Goal: Information Seeking & Learning: Find specific page/section

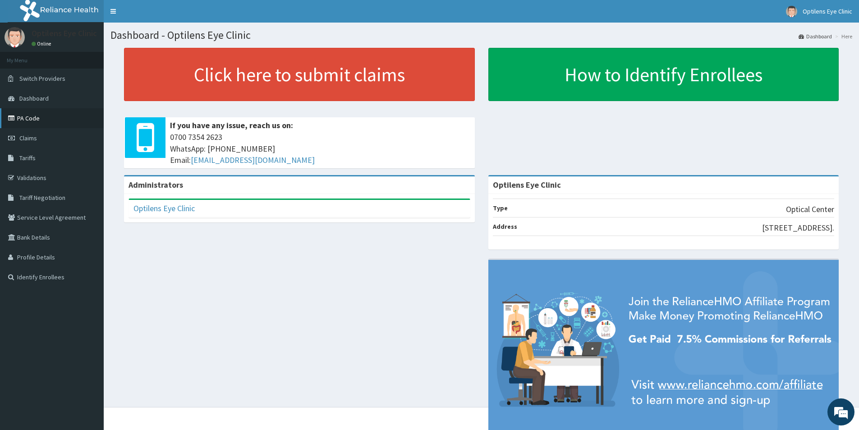
click at [41, 117] on link "PA Code" at bounding box center [52, 118] width 104 height 20
click at [26, 154] on span "Tariffs" at bounding box center [27, 158] width 16 height 8
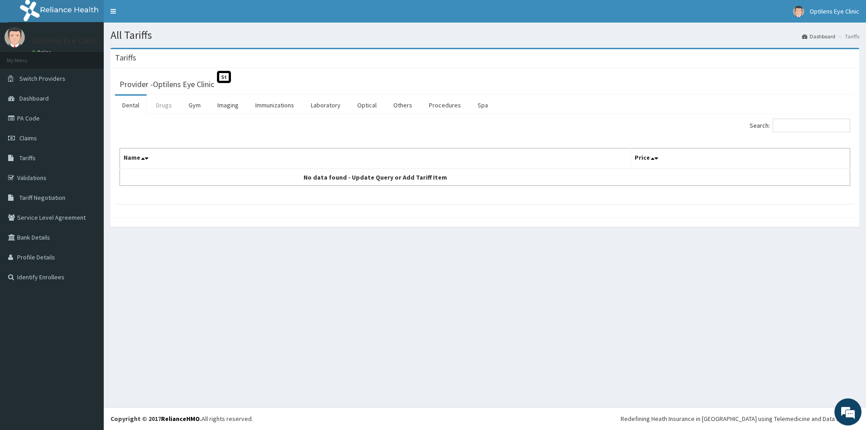
click at [162, 103] on link "Drugs" at bounding box center [164, 105] width 30 height 19
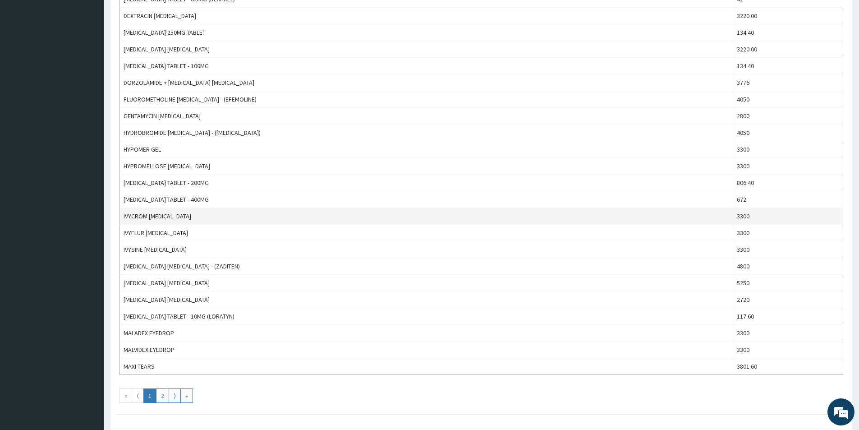
scroll to position [632, 0]
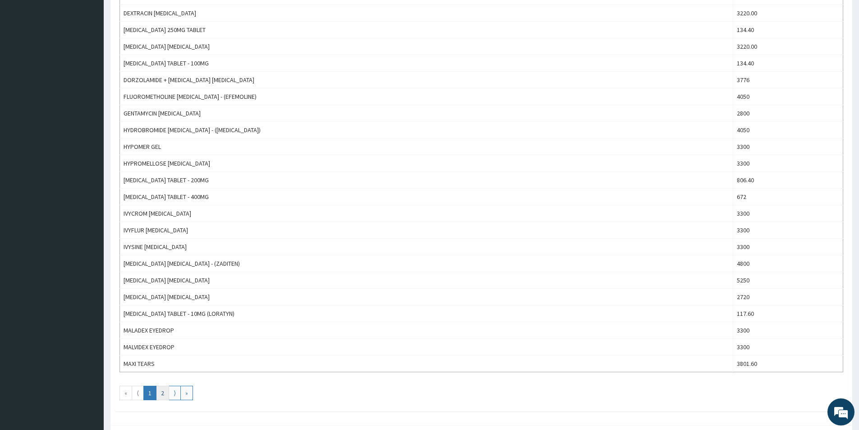
click at [164, 392] on link "2" at bounding box center [162, 393] width 13 height 14
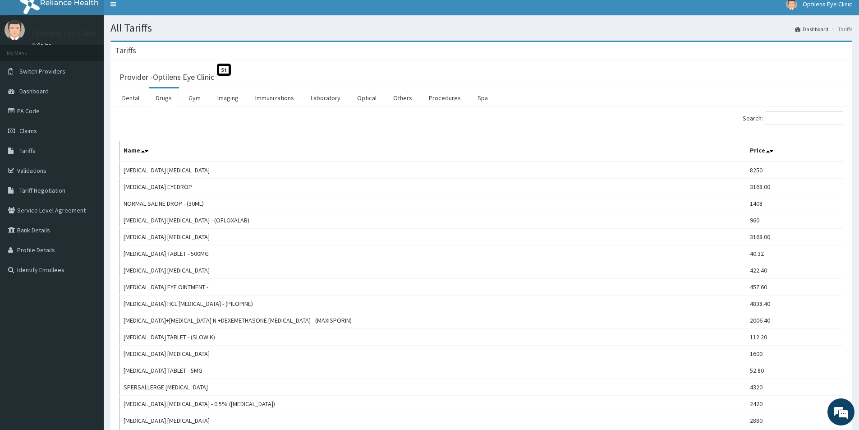
scroll to position [0, 0]
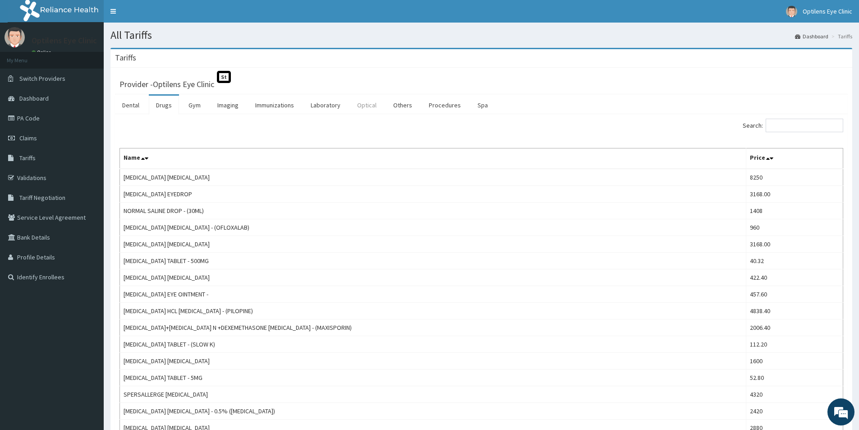
click at [368, 105] on link "Optical" at bounding box center [367, 105] width 34 height 19
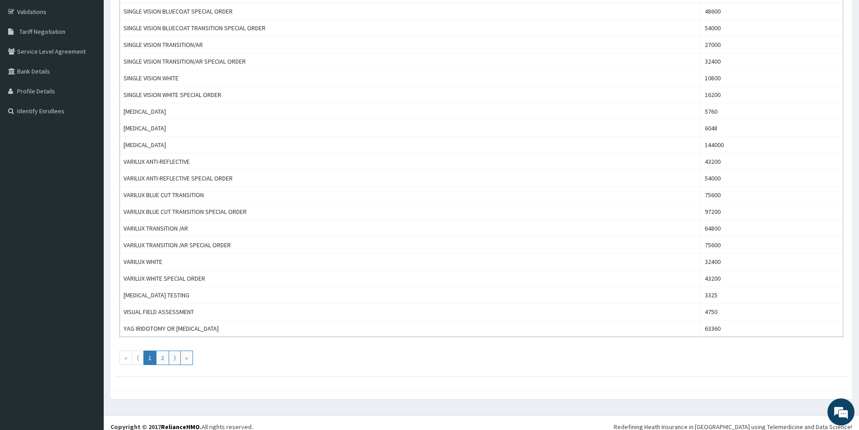
scroll to position [174, 0]
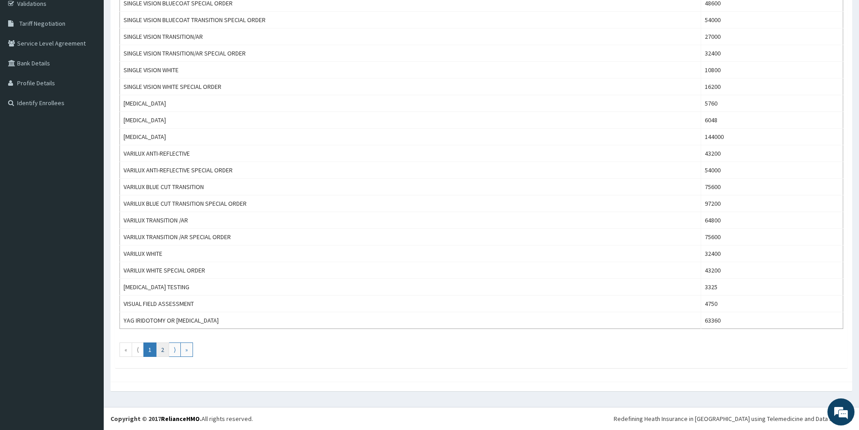
click at [162, 346] on link "2" at bounding box center [162, 349] width 13 height 14
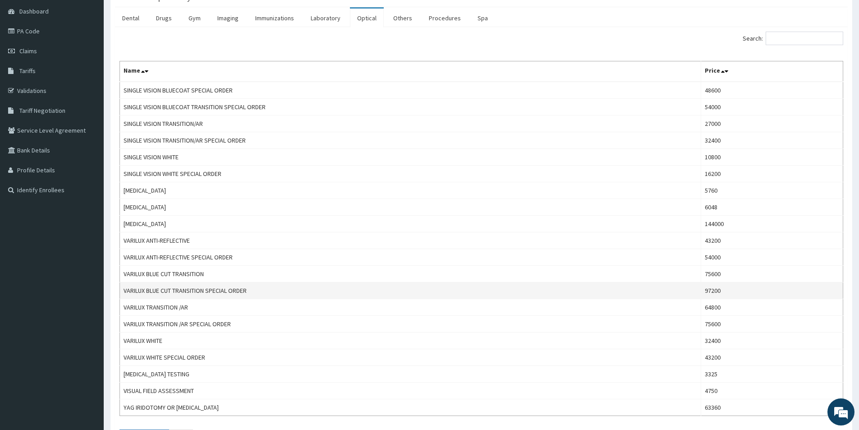
scroll to position [135, 0]
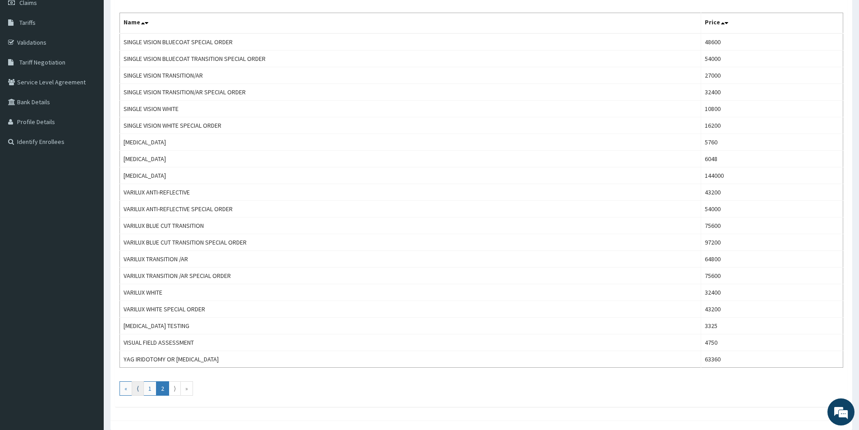
click at [138, 389] on link "⟨" at bounding box center [138, 388] width 12 height 14
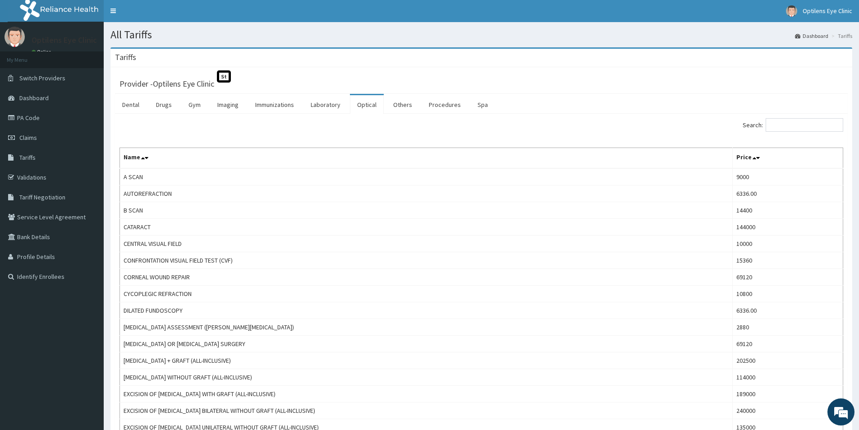
scroll to position [0, 0]
